Goal: Find specific page/section: Find specific page/section

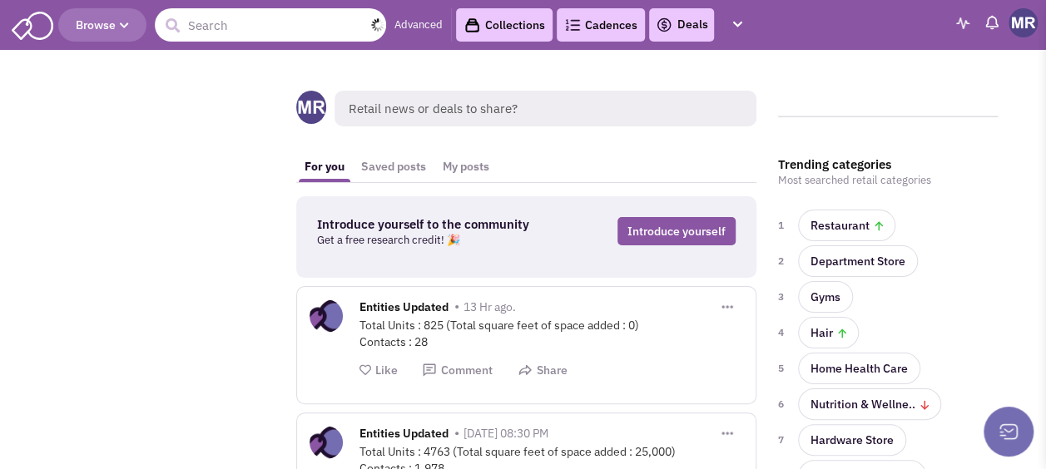
click at [265, 20] on input "text" at bounding box center [270, 24] width 231 height 33
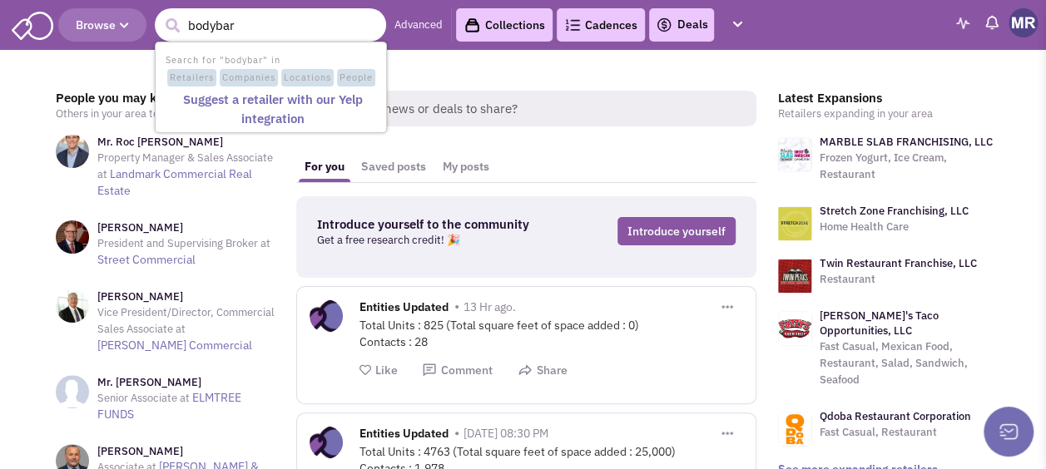
type input "bodybar"
click at [160, 13] on button "submit" at bounding box center [172, 25] width 25 height 25
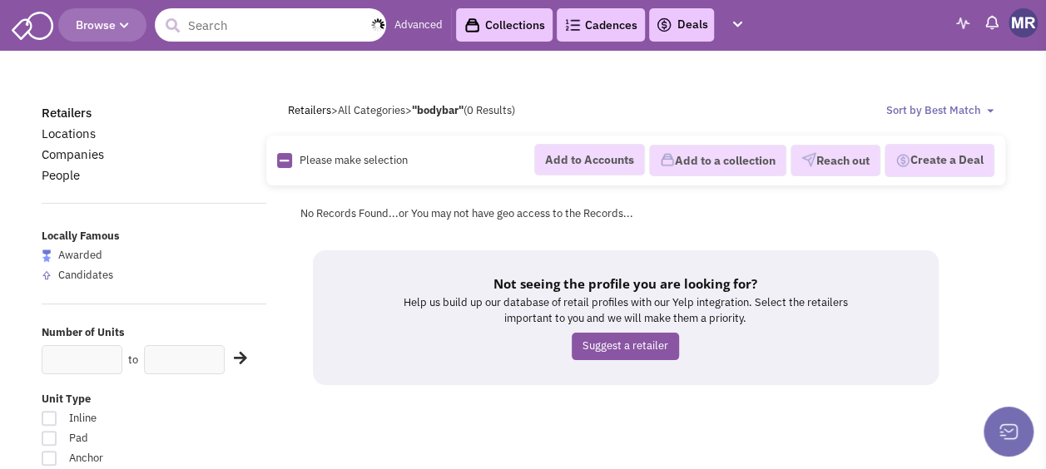
click at [265, 23] on input "text" at bounding box center [270, 24] width 231 height 33
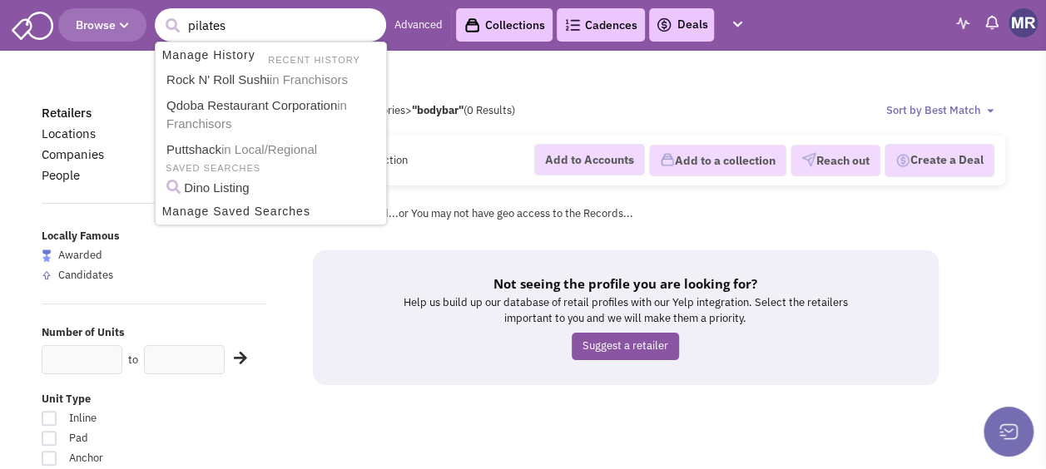
type input "pilates"
click at [160, 13] on button "submit" at bounding box center [172, 25] width 25 height 25
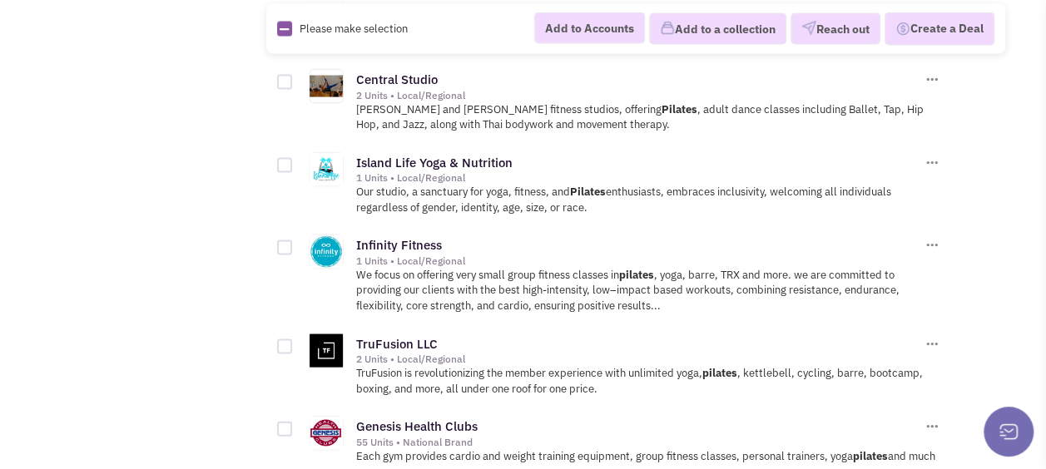
scroll to position [1664, 0]
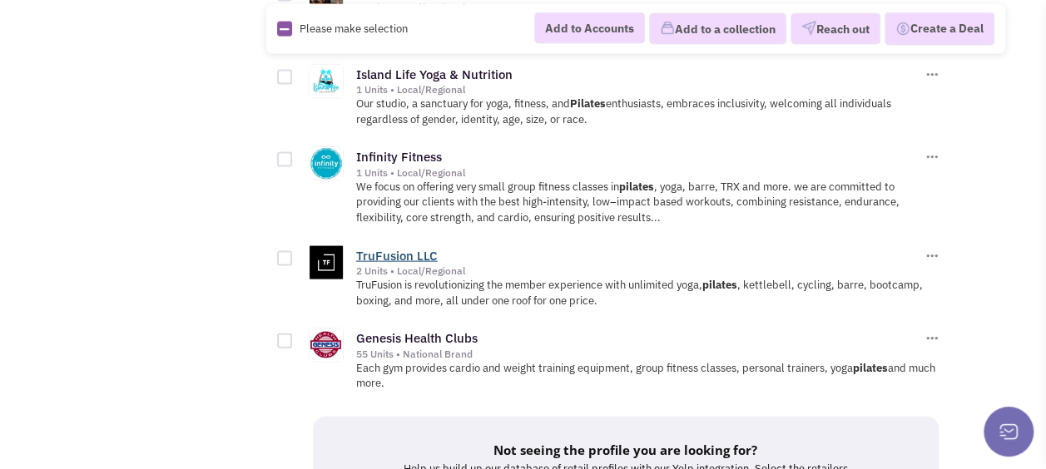
click at [404, 248] on link "TruFusion LLC" at bounding box center [397, 256] width 82 height 16
